Goal: Use online tool/utility

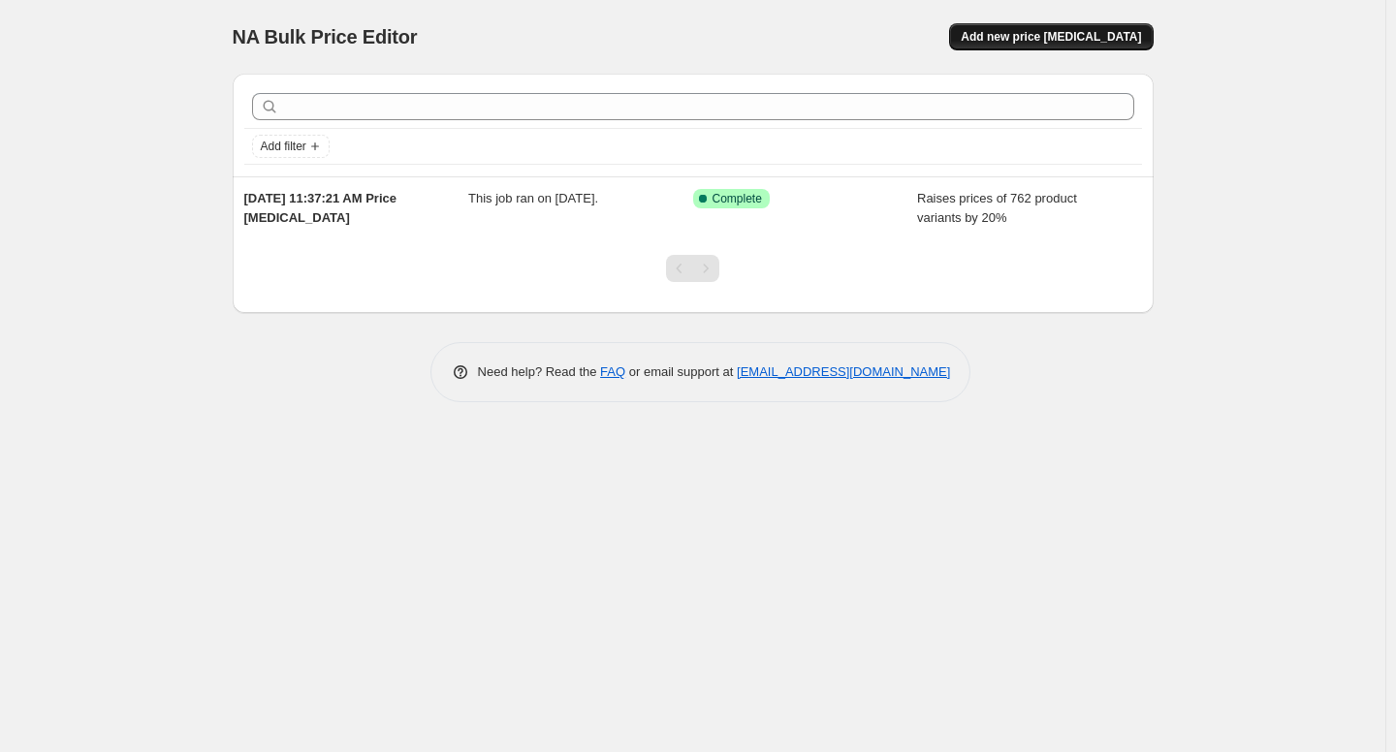
click at [1071, 35] on span "Add new price [MEDICAL_DATA]" at bounding box center [1050, 37] width 180 height 16
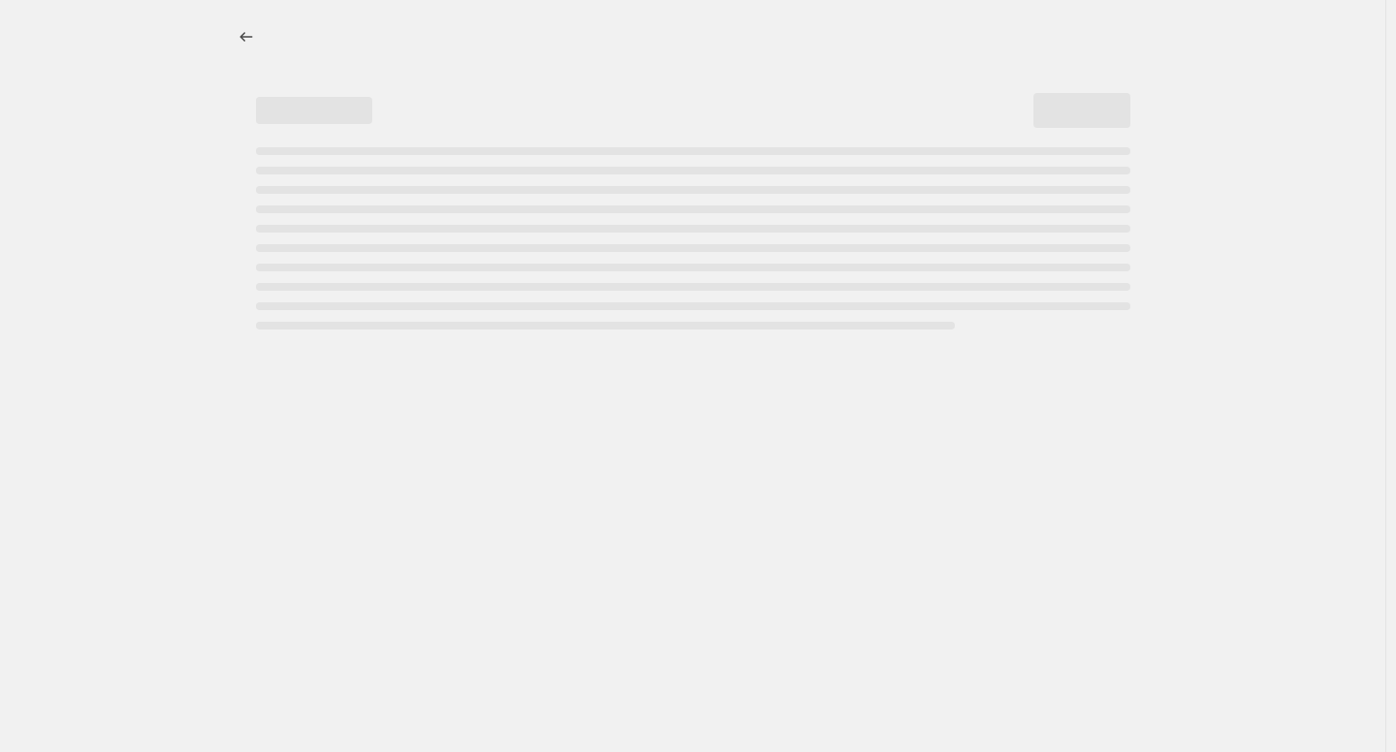
select select "percentage"
